Goal: Find specific page/section: Find specific page/section

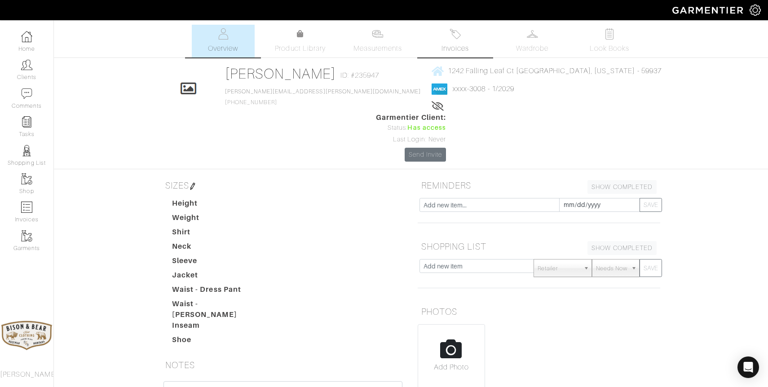
click at [456, 35] on img at bounding box center [455, 33] width 11 height 11
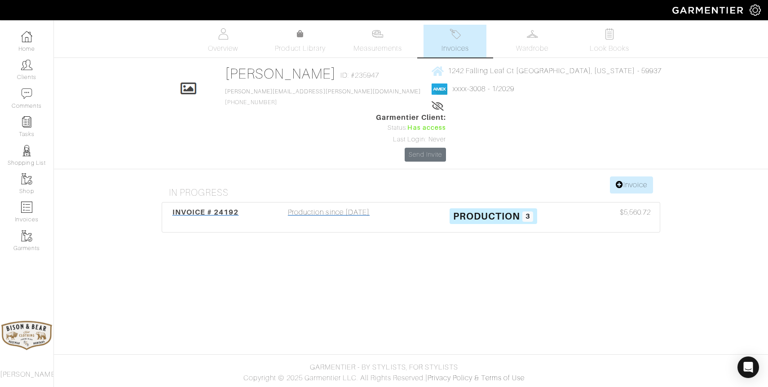
click at [349, 207] on div "Production since [DATE]" at bounding box center [329, 217] width 164 height 21
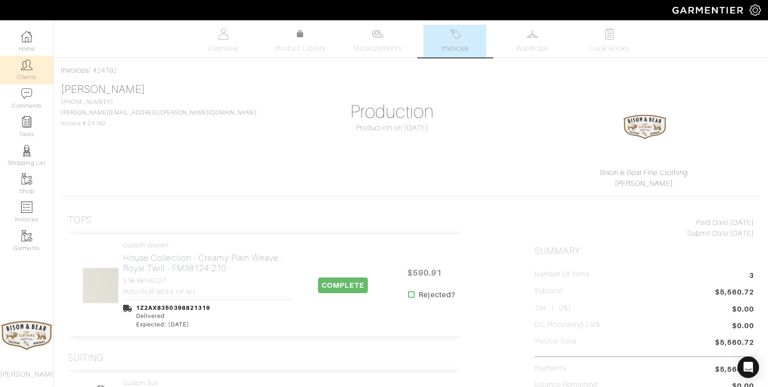
click at [28, 71] on link "Clients" at bounding box center [26, 70] width 53 height 28
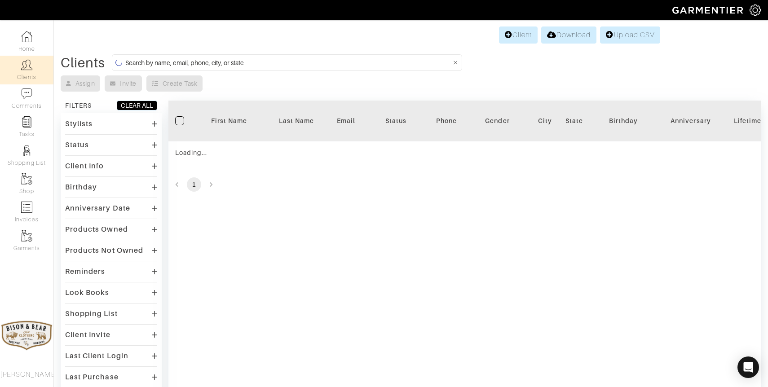
click at [276, 63] on input at bounding box center [288, 62] width 326 height 11
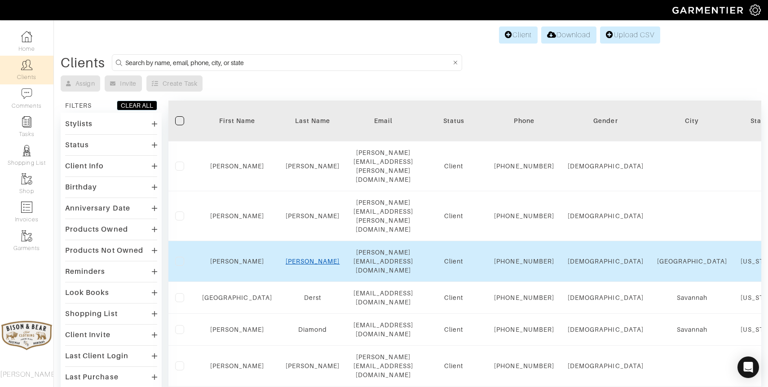
click at [296, 258] on link "[PERSON_NAME]" at bounding box center [313, 261] width 54 height 7
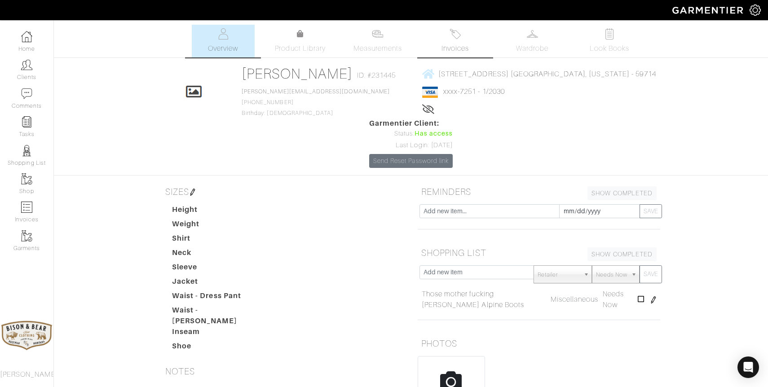
click at [448, 49] on span "Invoices" at bounding box center [455, 48] width 27 height 11
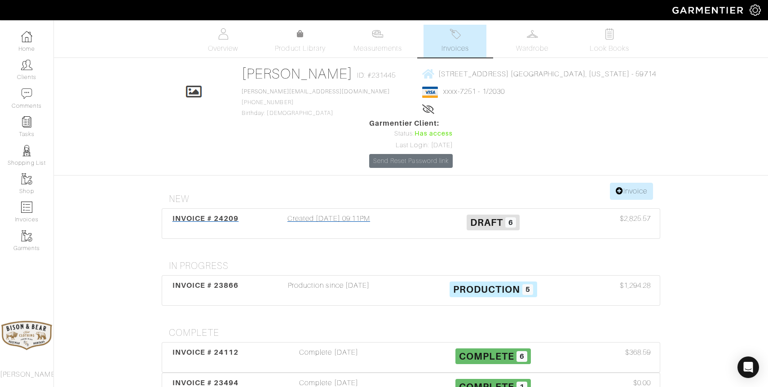
click at [326, 213] on div "Created 07/28/25 09:11PM" at bounding box center [329, 223] width 164 height 21
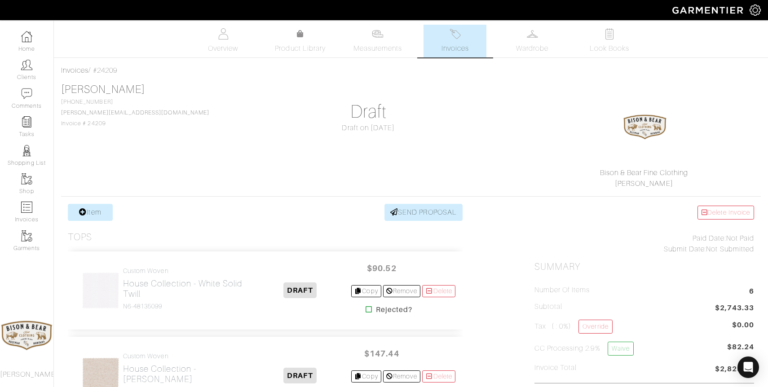
click at [433, 49] on link "Invoices" at bounding box center [455, 41] width 63 height 33
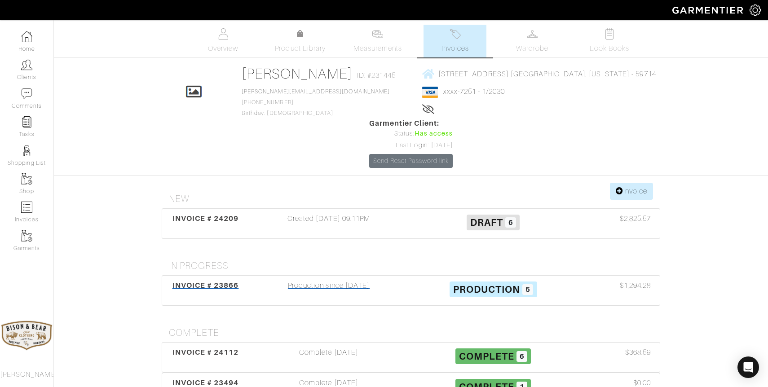
click at [316, 280] on div "Production since 07/31/25" at bounding box center [329, 290] width 164 height 21
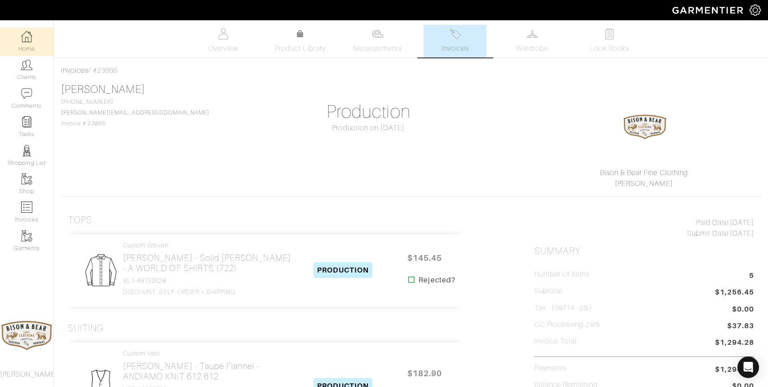
click at [27, 38] on img at bounding box center [26, 36] width 11 height 11
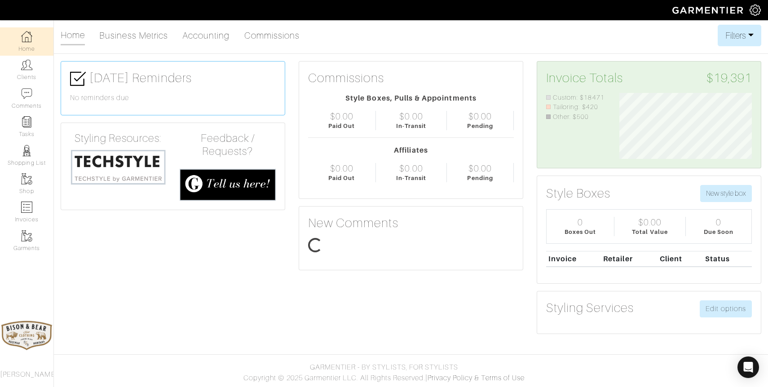
scroll to position [66, 146]
